Goal: Task Accomplishment & Management: Use online tool/utility

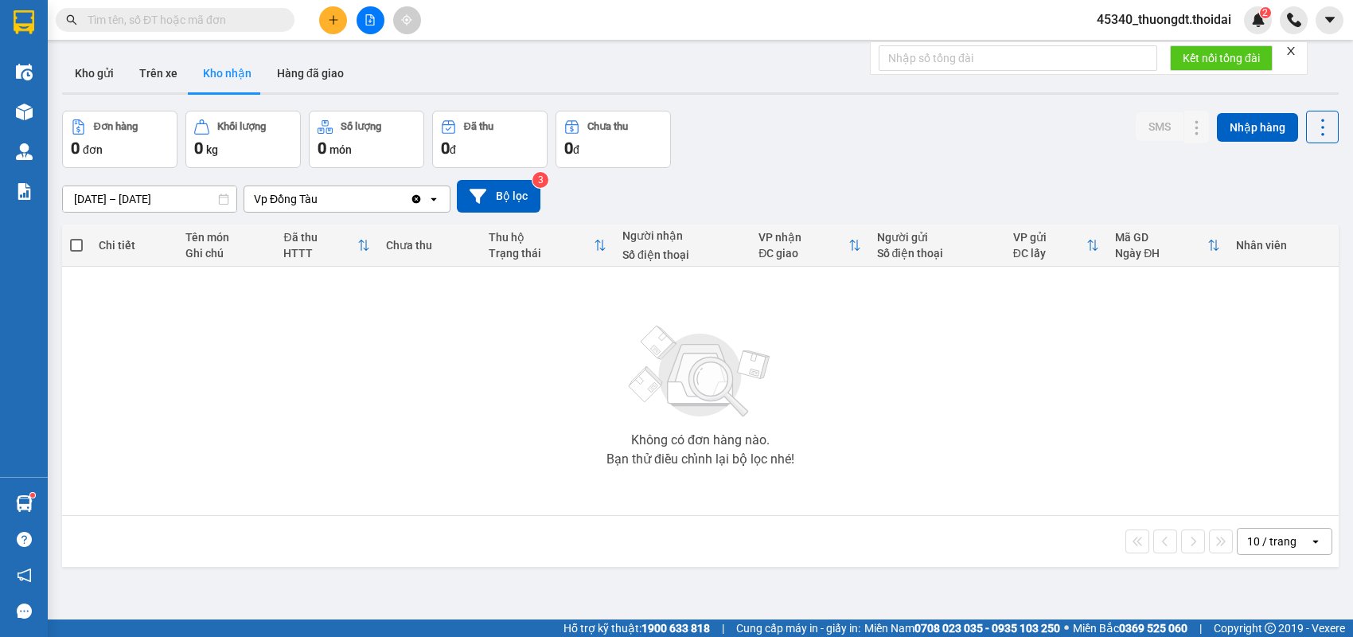
drag, startPoint x: 109, startPoint y: 72, endPoint x: 110, endPoint y: 99, distance: 27.1
click at [110, 74] on button "Kho gửi" at bounding box center [94, 73] width 64 height 38
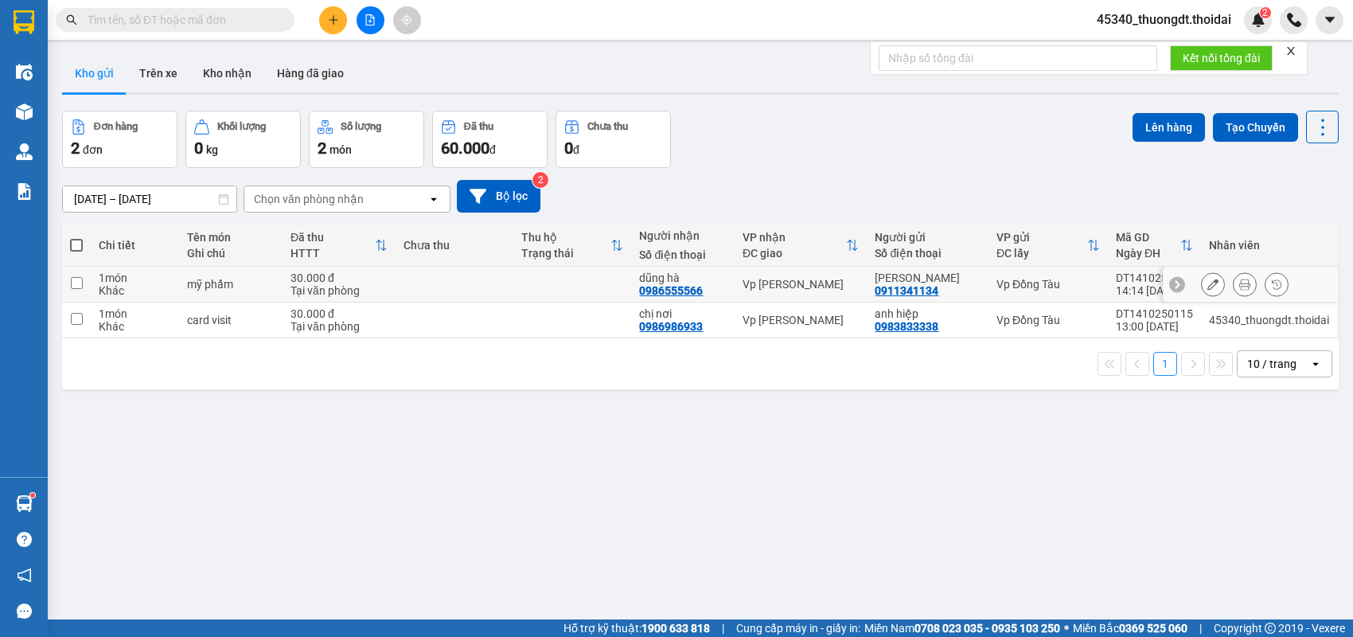
click at [165, 288] on div "Khác" at bounding box center [135, 290] width 72 height 13
checkbox input "true"
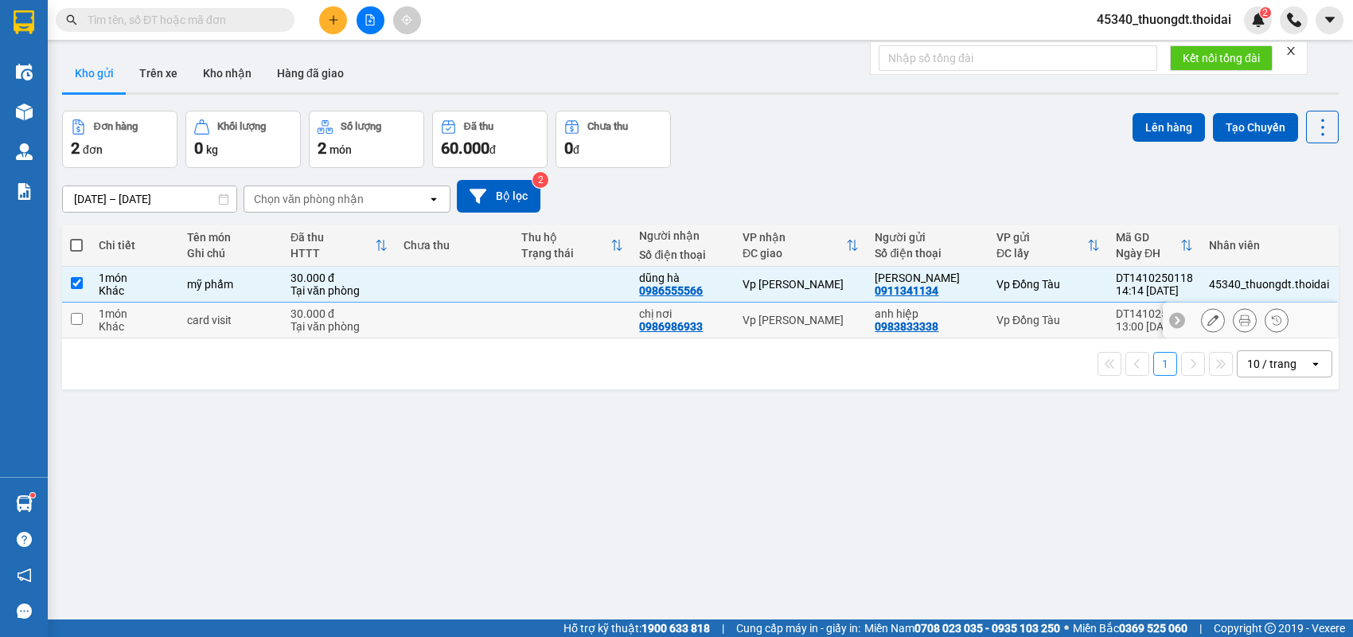
click at [165, 317] on div "1 món" at bounding box center [135, 313] width 72 height 13
checkbox input "true"
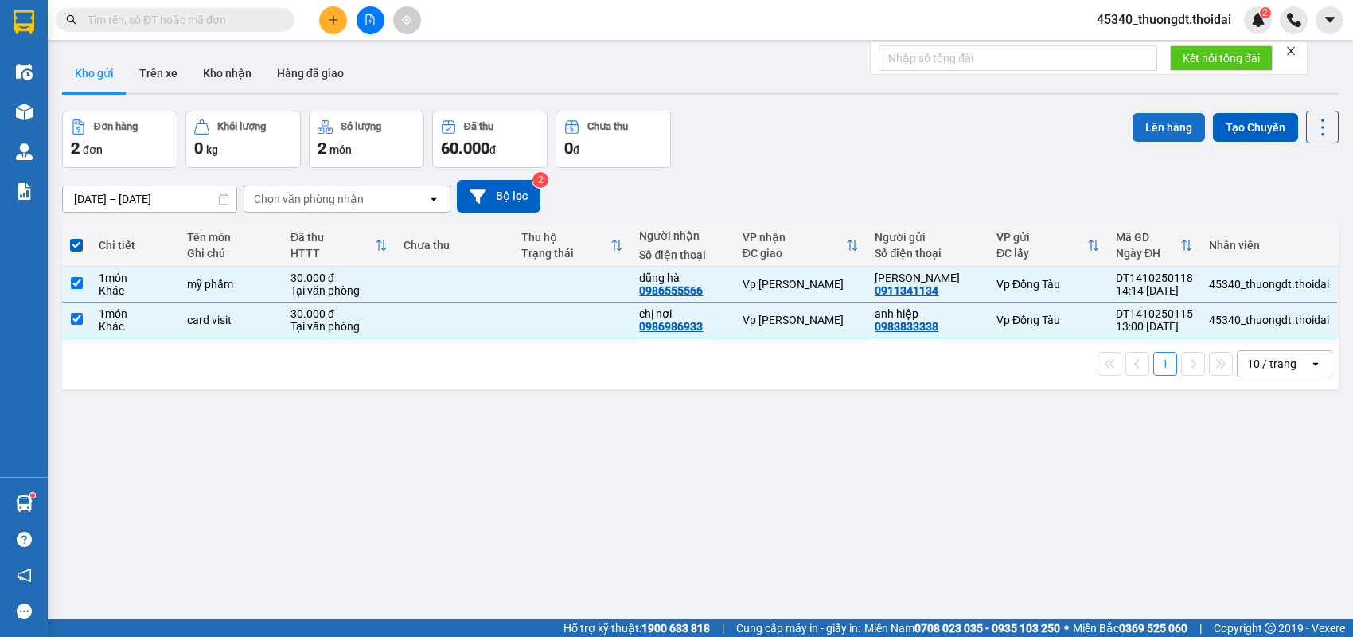
click at [1174, 130] on button "Lên hàng" at bounding box center [1168, 127] width 72 height 29
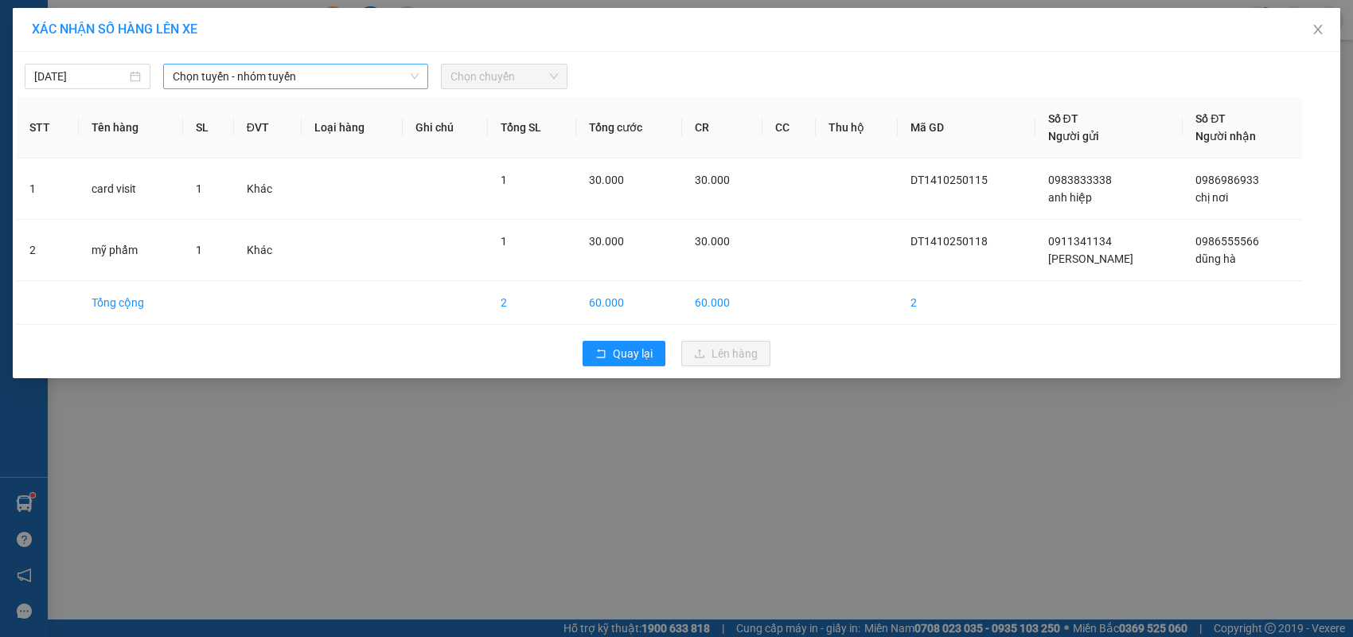
click at [293, 86] on span "Chọn tuyến - nhóm tuyến" at bounding box center [296, 76] width 246 height 24
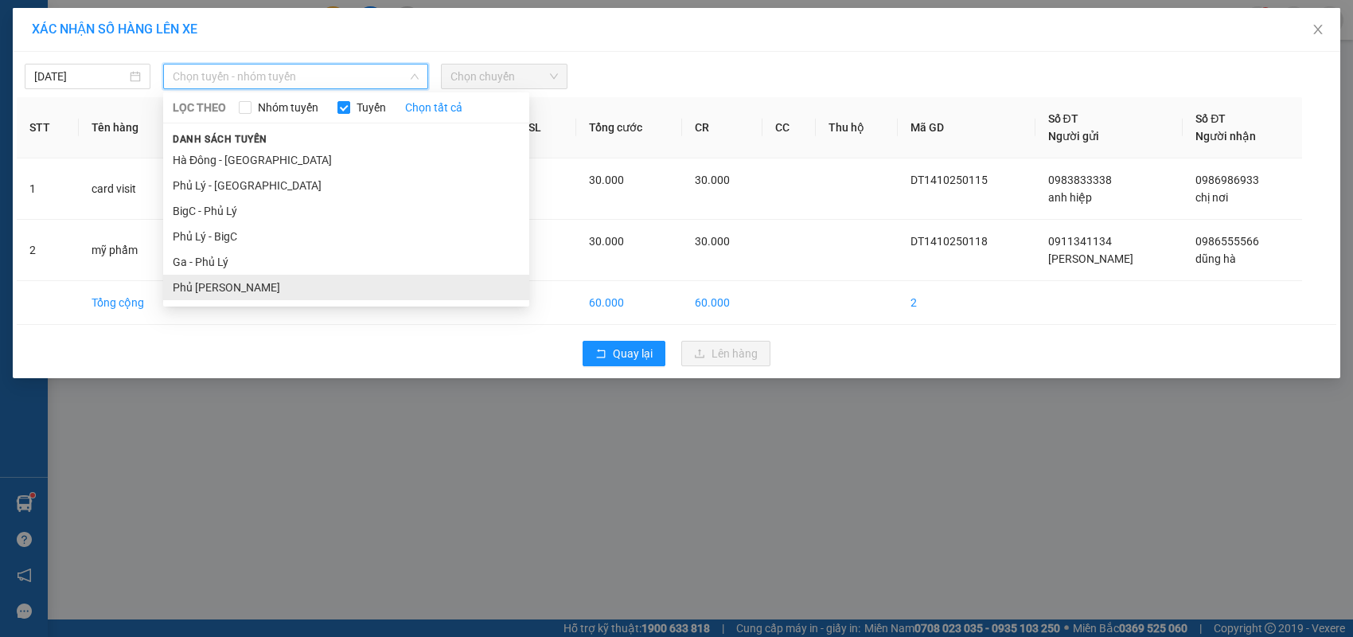
click at [272, 282] on li "Phủ [PERSON_NAME]" at bounding box center [346, 287] width 366 height 25
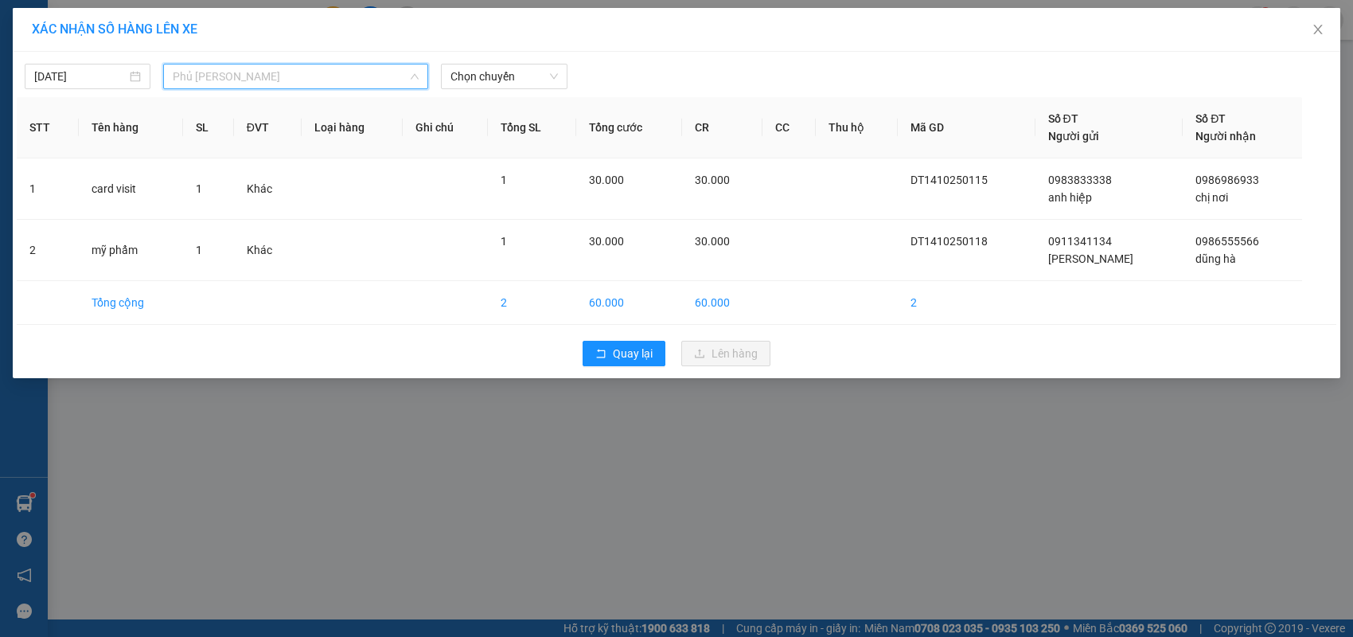
click at [342, 83] on span "Phủ [PERSON_NAME]" at bounding box center [296, 76] width 246 height 24
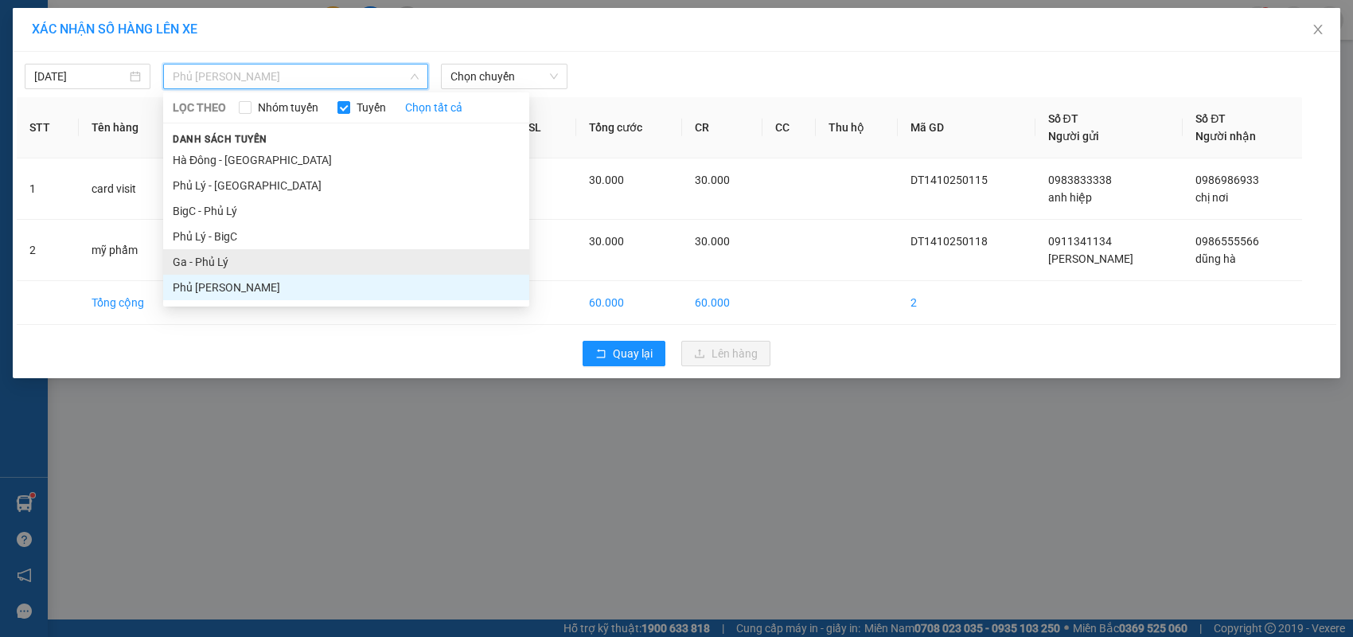
click at [268, 259] on li "Ga - Phủ Lý" at bounding box center [346, 261] width 366 height 25
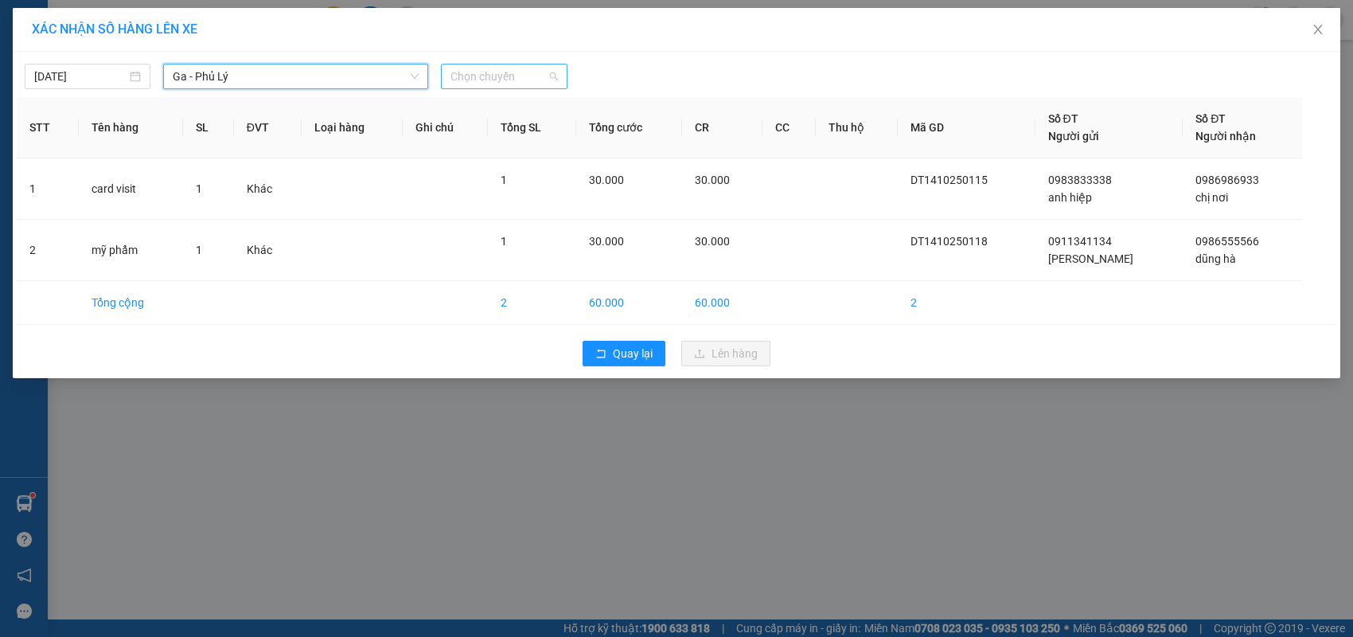
click at [487, 79] on span "Chọn chuyến" at bounding box center [503, 76] width 107 height 24
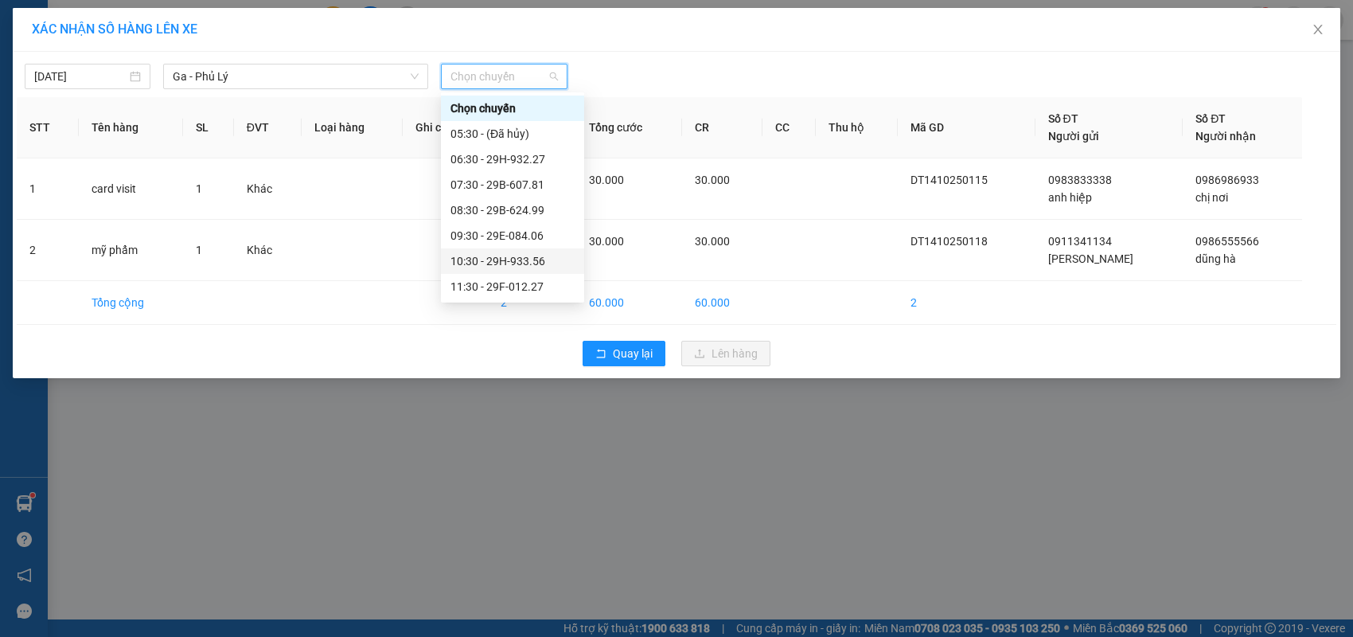
scroll to position [80, 0]
click at [526, 283] on div "14:30 - 29B-605.79" at bounding box center [512, 284] width 124 height 18
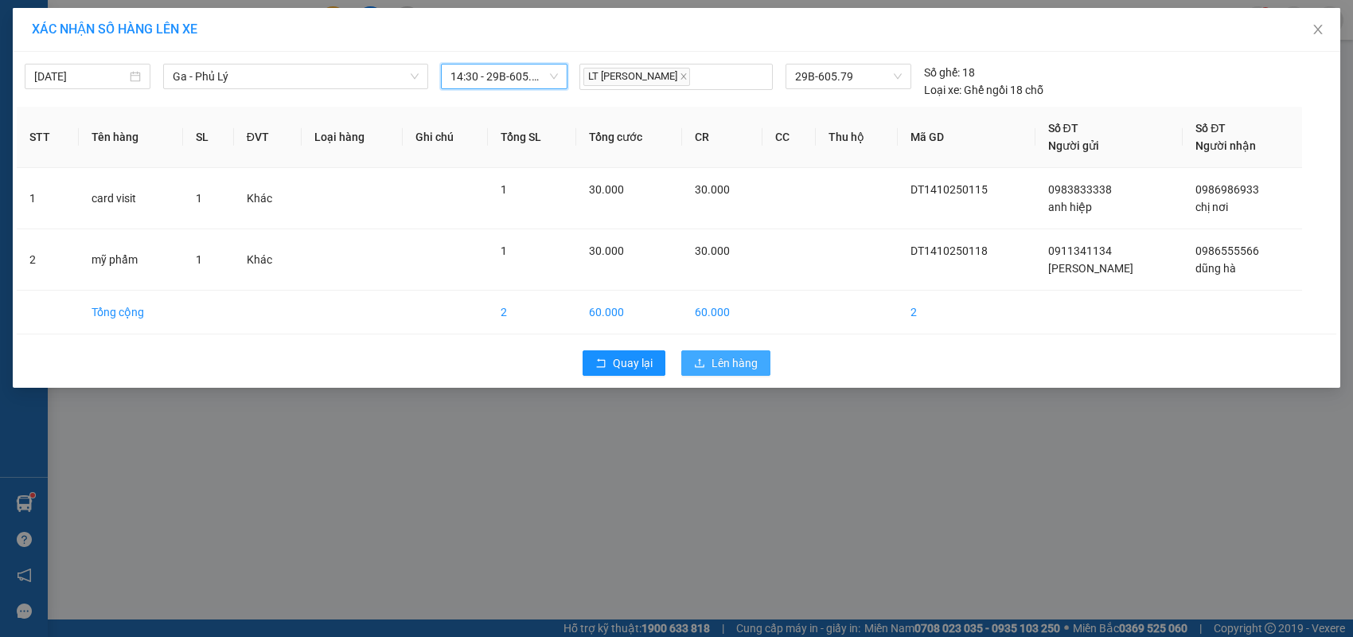
click at [746, 367] on span "Lên hàng" at bounding box center [734, 363] width 46 height 18
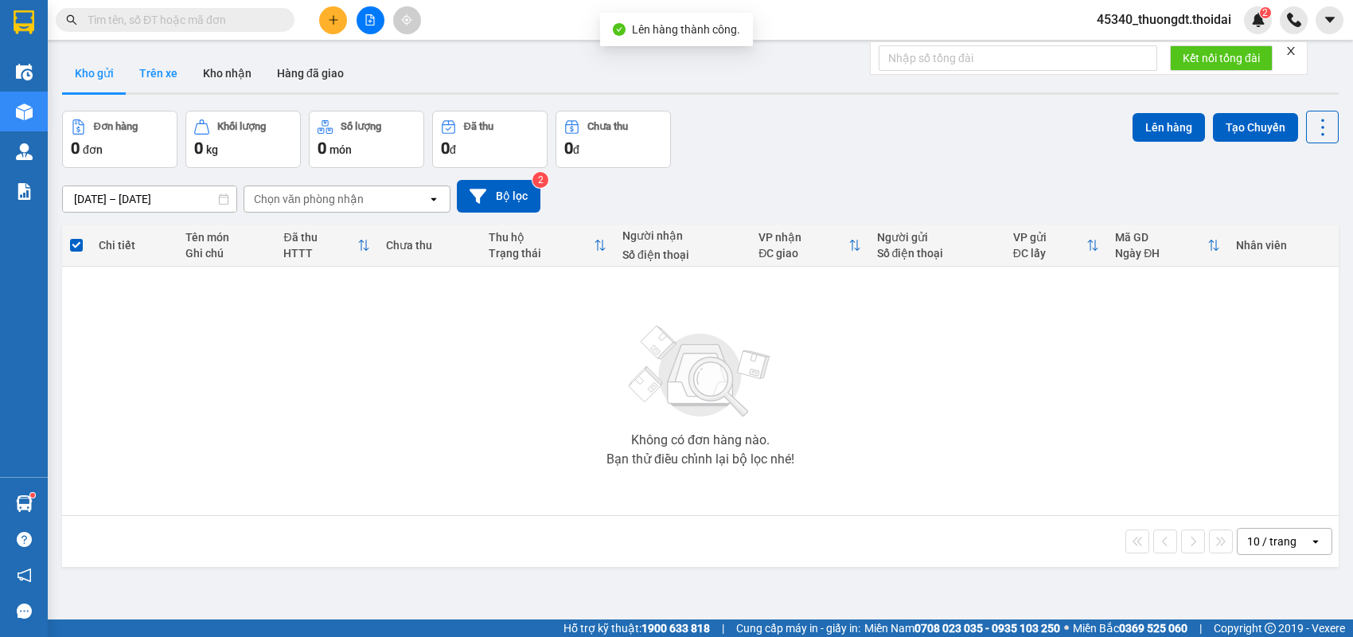
click at [171, 75] on button "Trên xe" at bounding box center [159, 73] width 64 height 38
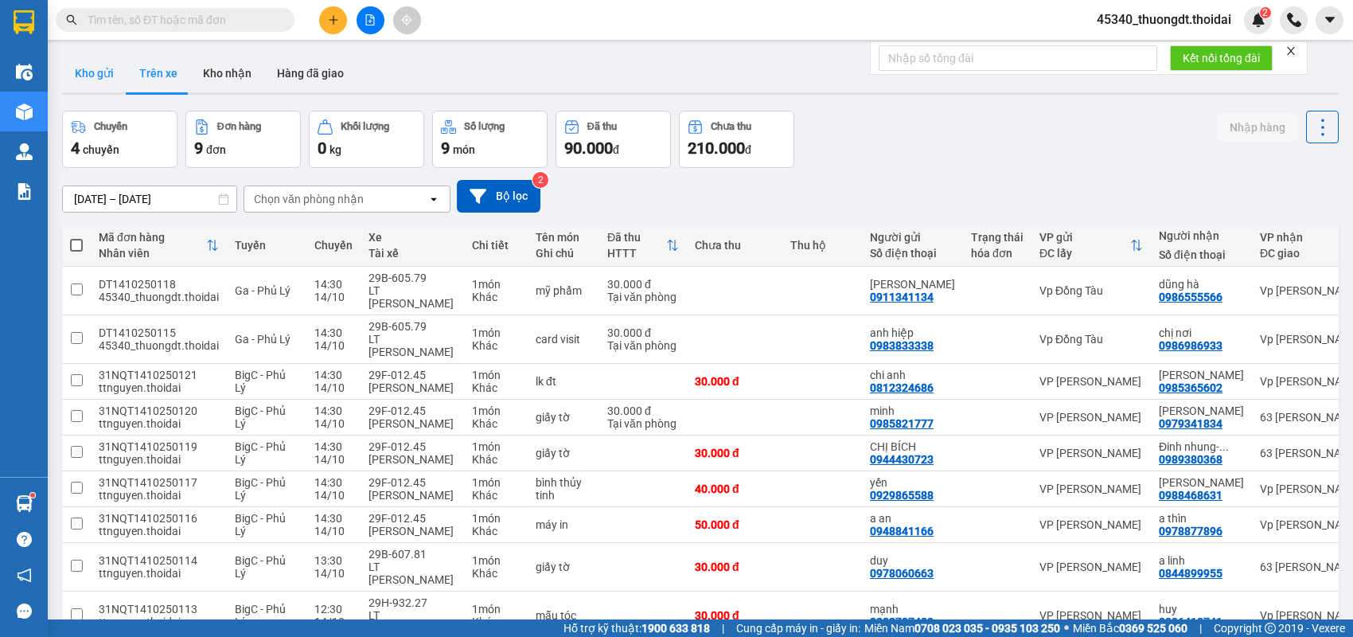
click at [110, 79] on button "Kho gửi" at bounding box center [94, 73] width 64 height 38
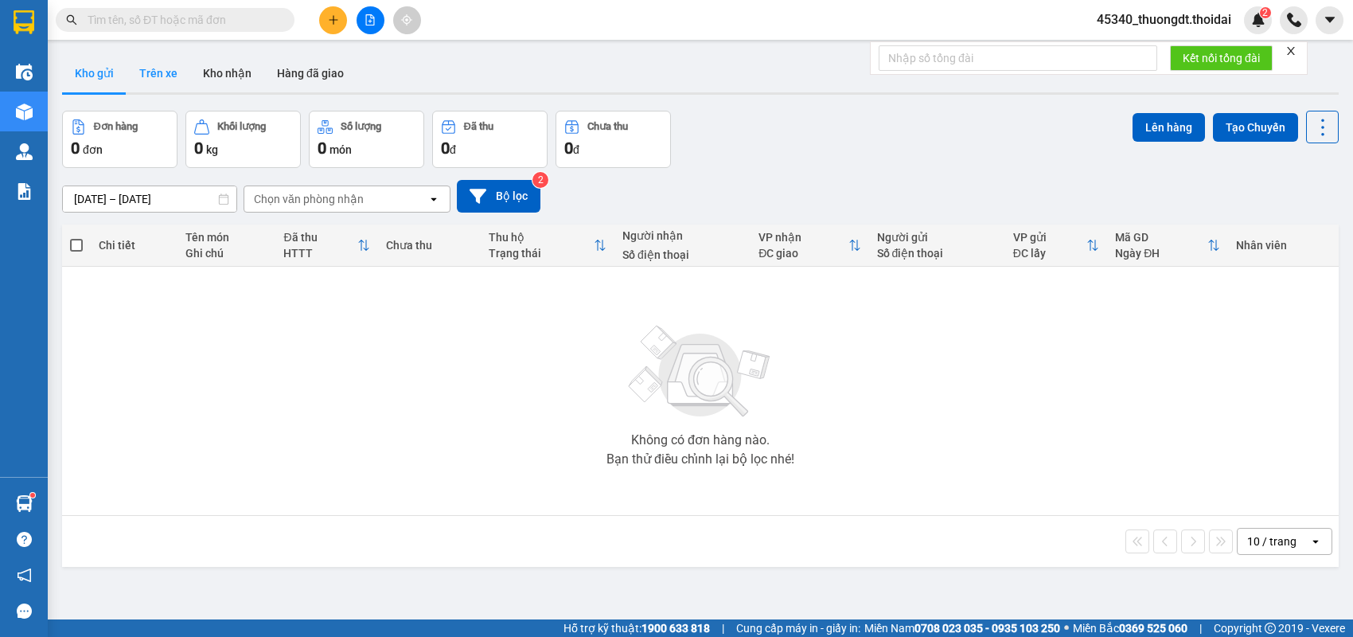
click at [155, 80] on button "Trên xe" at bounding box center [159, 73] width 64 height 38
